Goal: Task Accomplishment & Management: Manage account settings

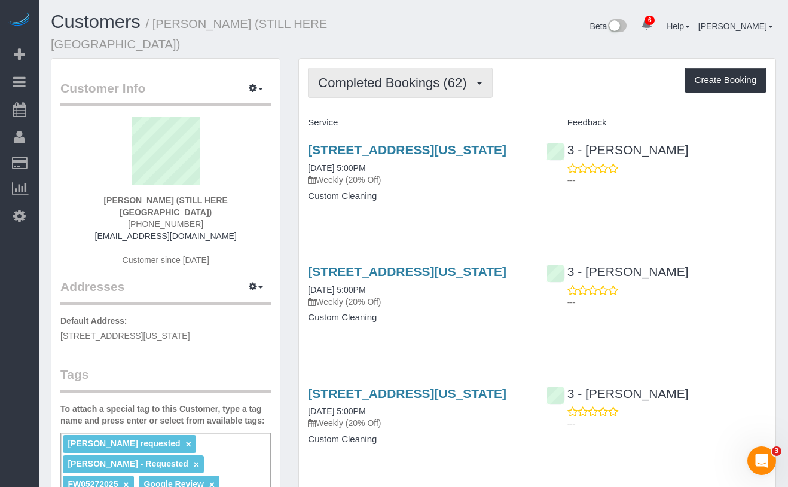
drag, startPoint x: 368, startPoint y: 75, endPoint x: 376, endPoint y: 89, distance: 15.8
click at [368, 75] on button "Completed Bookings (62)" at bounding box center [400, 83] width 184 height 30
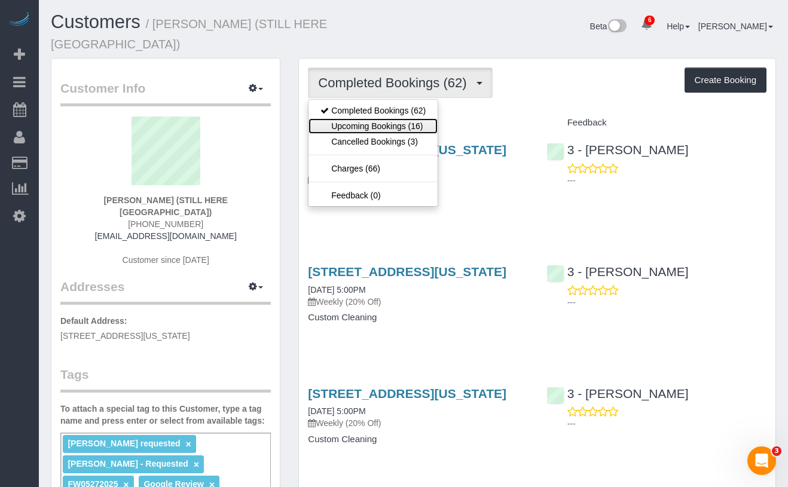
click at [377, 118] on link "Upcoming Bookings (16)" at bounding box center [372, 126] width 129 height 16
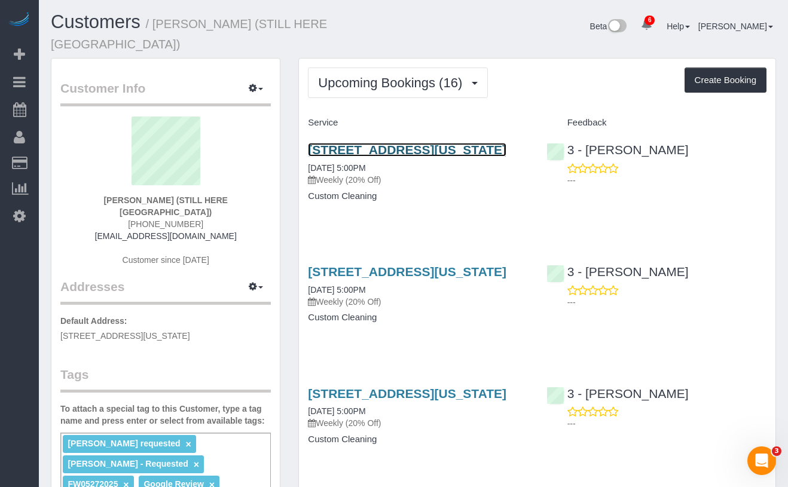
click at [407, 143] on link "167 Canal Street, 3rd Floor, New York, NY 10013" at bounding box center [407, 150] width 198 height 14
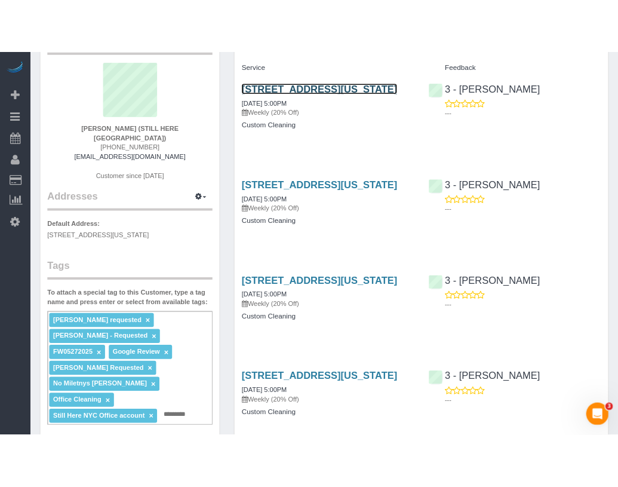
scroll to position [102, 0]
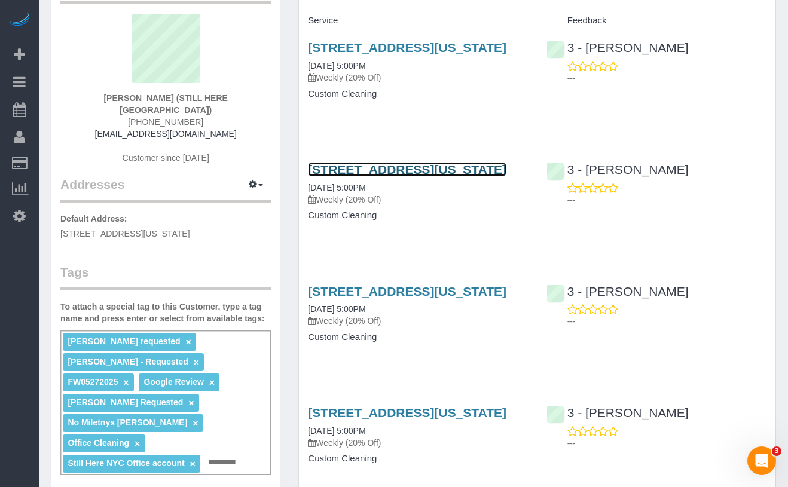
click at [357, 176] on link "167 Canal Street, 3rd Floor, New York, NY 10013" at bounding box center [407, 170] width 198 height 14
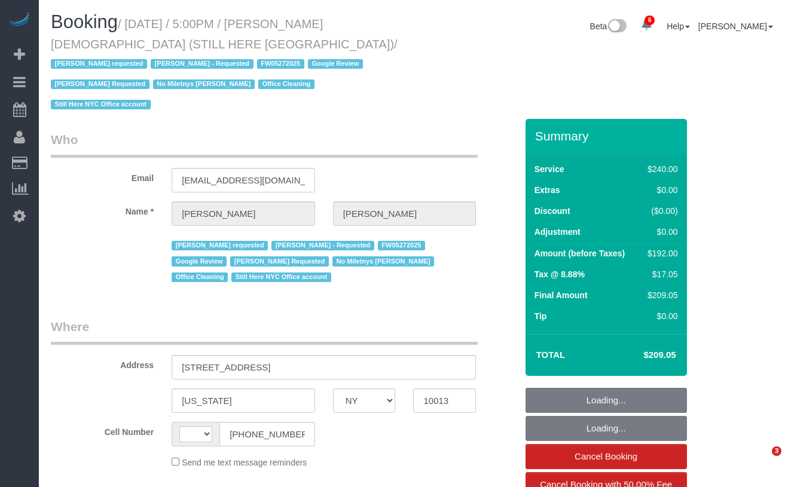
select select "NY"
select select "string:[GEOGRAPHIC_DATA]"
select select "object:841"
select select "string:stripe-pm_1QY8Py4VGloSiKo7kVLuacfg"
select select "180"
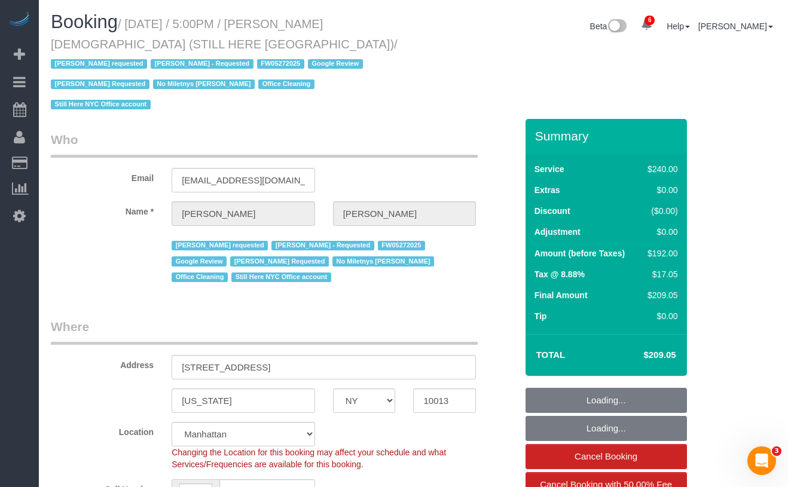
select select "spot1"
select select "number:89"
select select "number:90"
select select "number:15"
select select "number:5"
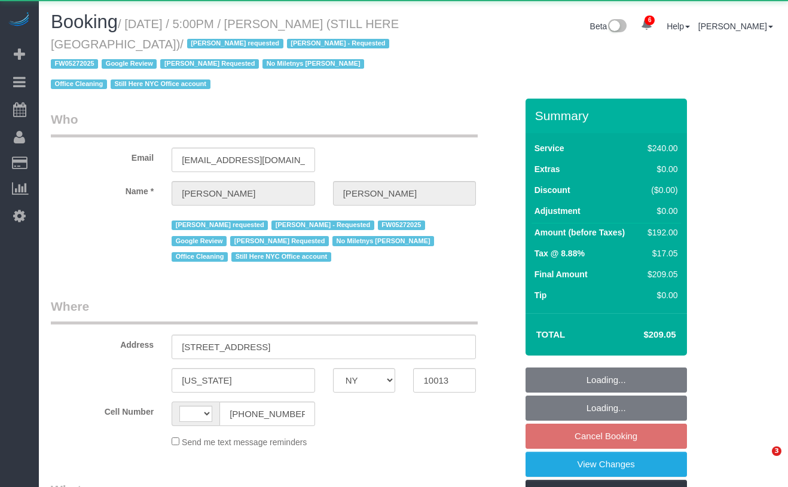
select select "NY"
select select "string:[GEOGRAPHIC_DATA]"
select select "object:978"
select select "180"
select select "number:89"
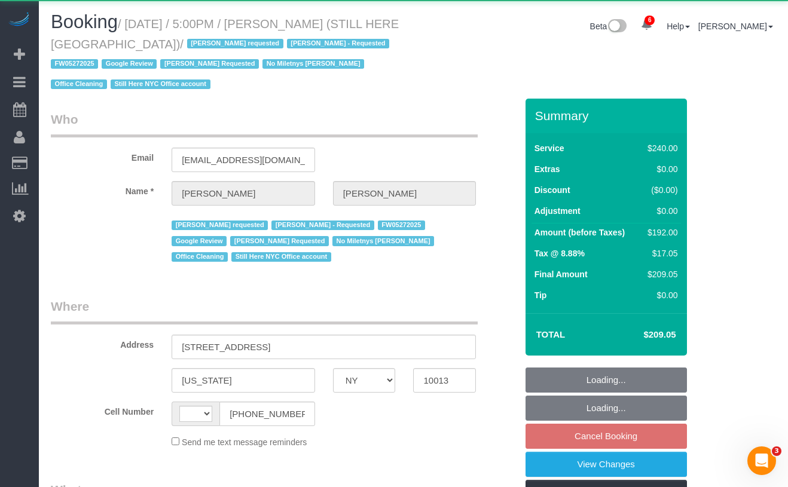
select select "number:90"
select select "number:15"
select select "number:5"
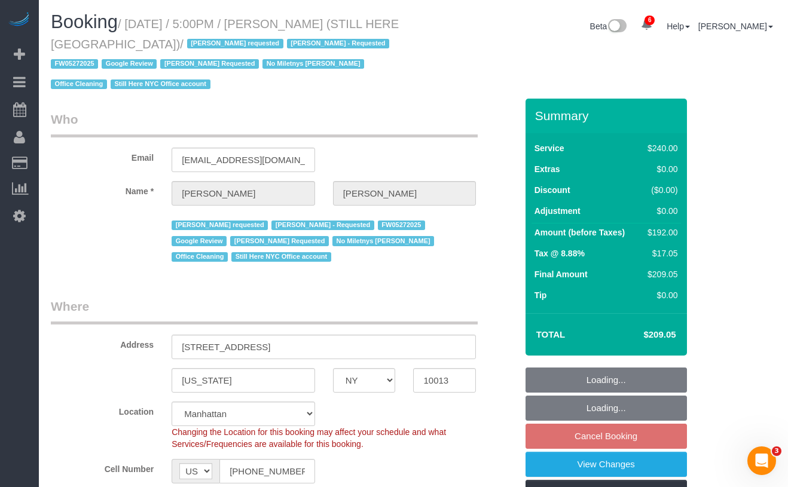
select select "object:986"
select select "string:stripe-pm_1QY8Py4VGloSiKo7kVLuacfg"
select select "spot6"
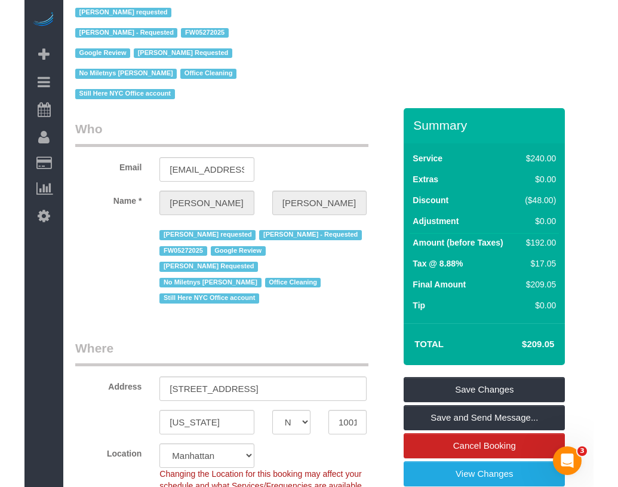
scroll to position [73, 0]
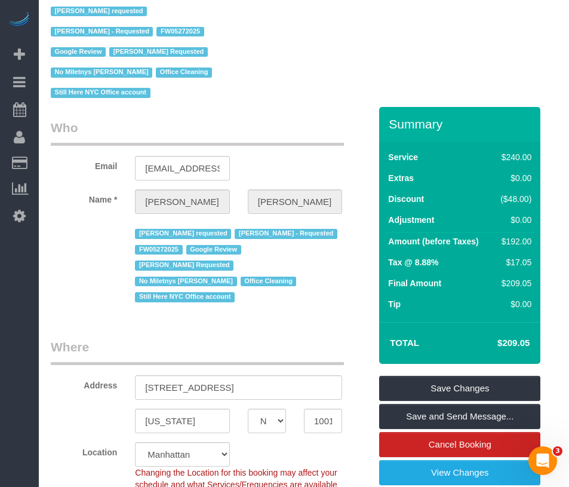
click at [289, 229] on span "Ebony Howard - Requested" at bounding box center [286, 234] width 102 height 10
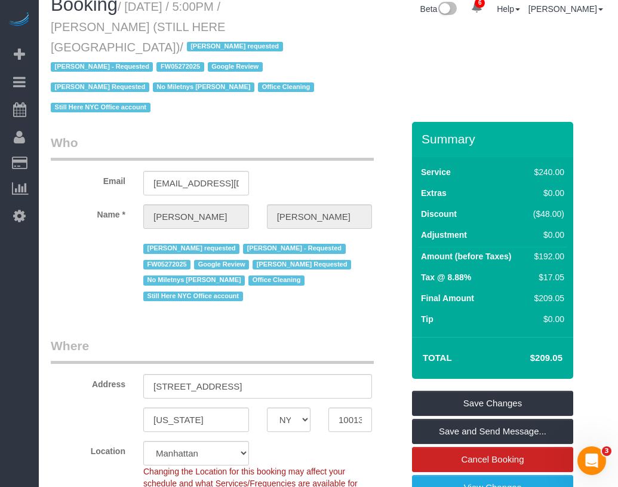
scroll to position [0, 0]
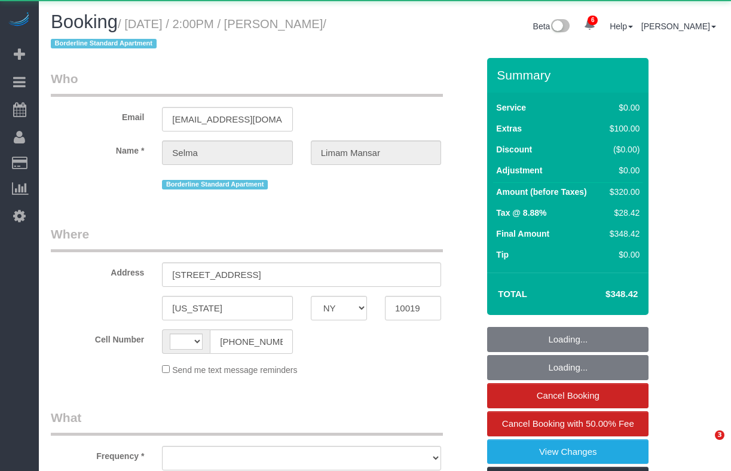
select select "NY"
select select "string:[GEOGRAPHIC_DATA]"
select select "object:3261"
select select "string:stripe-pm_1PxeAq4VGloSiKo7V7qOrhh5"
select select "2"
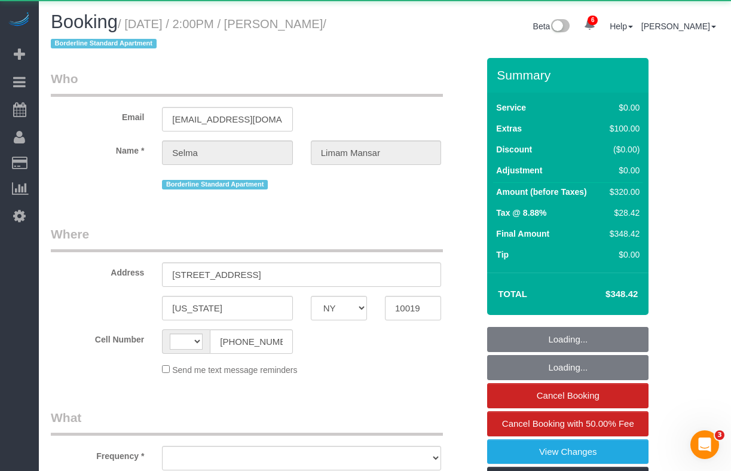
select select "2"
select select "number:62"
select select "number:75"
select select "number:15"
select select "number:5"
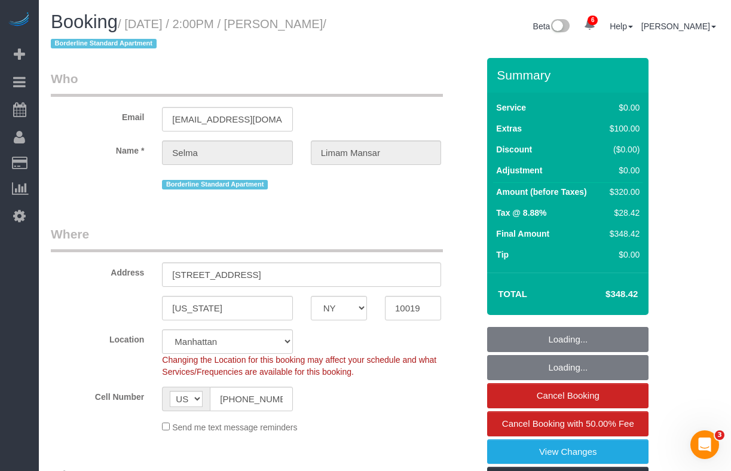
select select "object:3412"
select select "spot1"
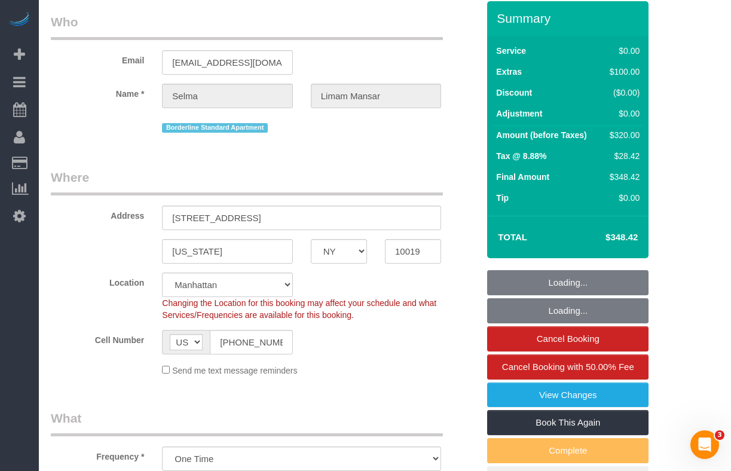
select select "2"
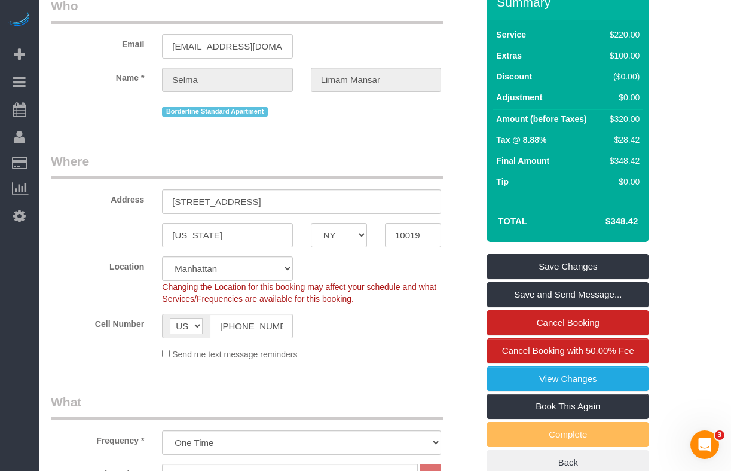
scroll to position [132, 0]
